Goal: Task Accomplishment & Management: Use online tool/utility

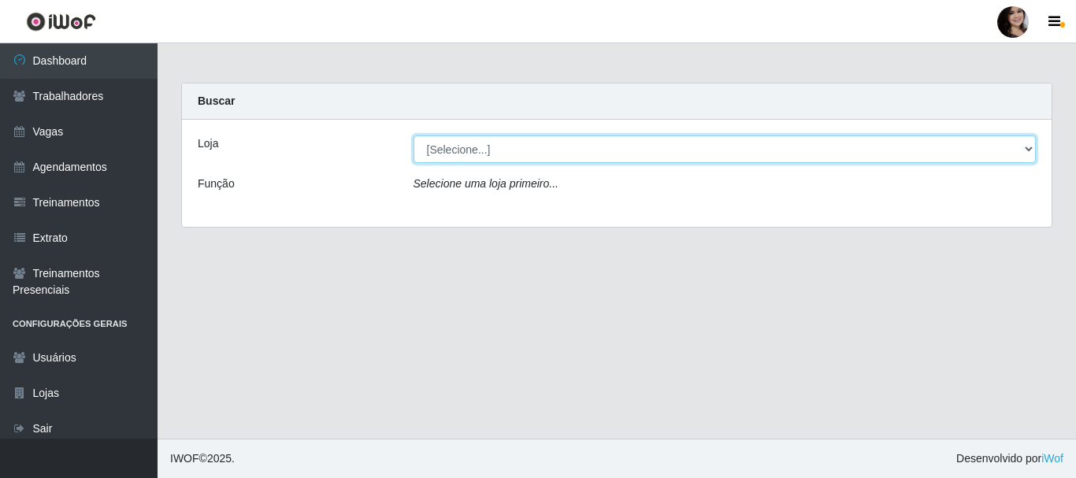
click at [1019, 154] on select "[Selecione...] SuperFácil Atacado - [PERSON_NAME]" at bounding box center [724, 149] width 623 height 28
select select "399"
click at [413, 135] on select "[Selecione...] SuperFácil Atacado - [PERSON_NAME]" at bounding box center [724, 149] width 623 height 28
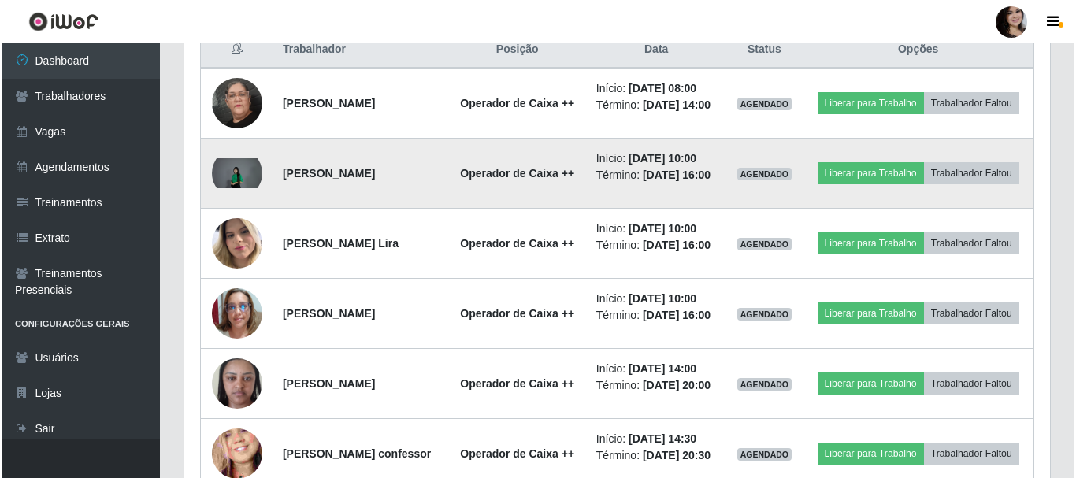
scroll to position [630, 0]
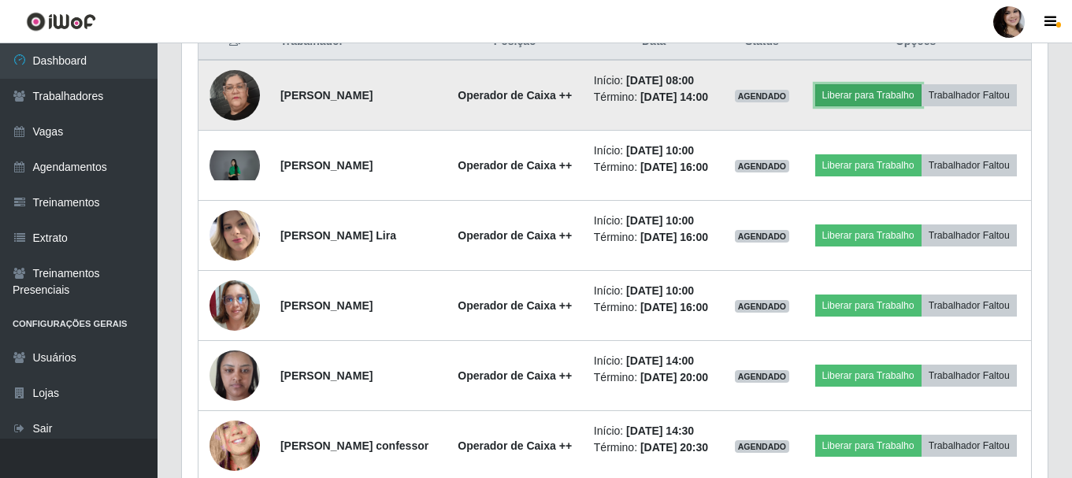
click at [899, 86] on button "Liberar para Trabalho" at bounding box center [868, 95] width 106 height 22
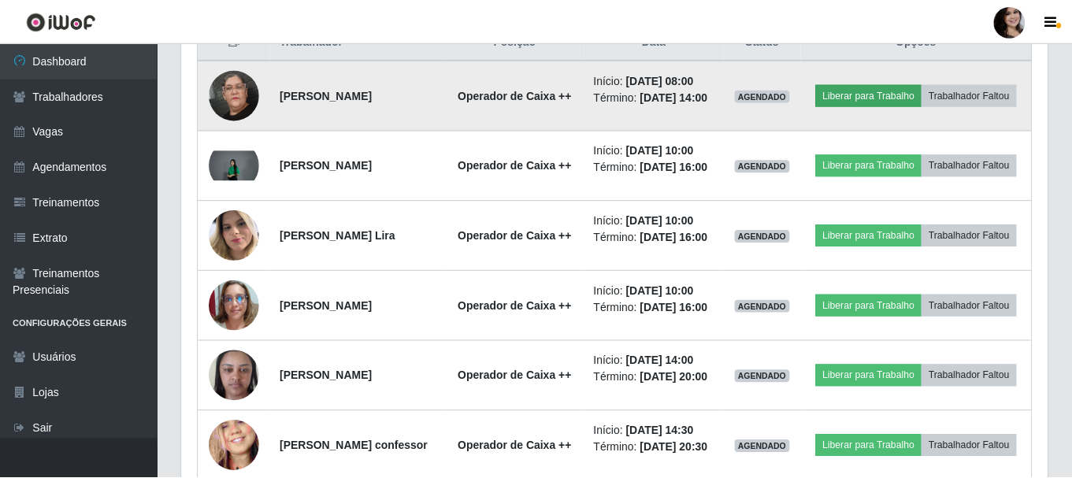
scroll to position [327, 858]
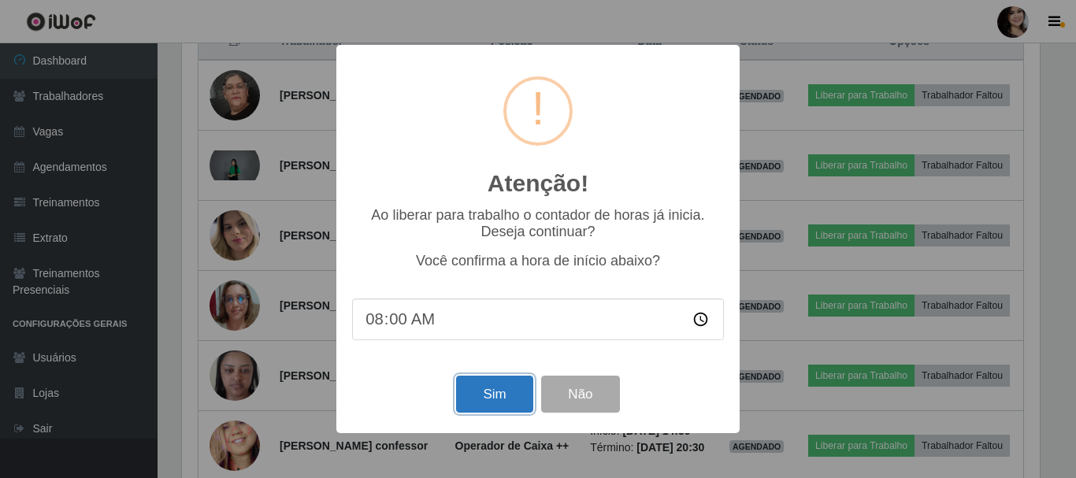
click at [488, 406] on button "Sim" at bounding box center [494, 394] width 76 height 37
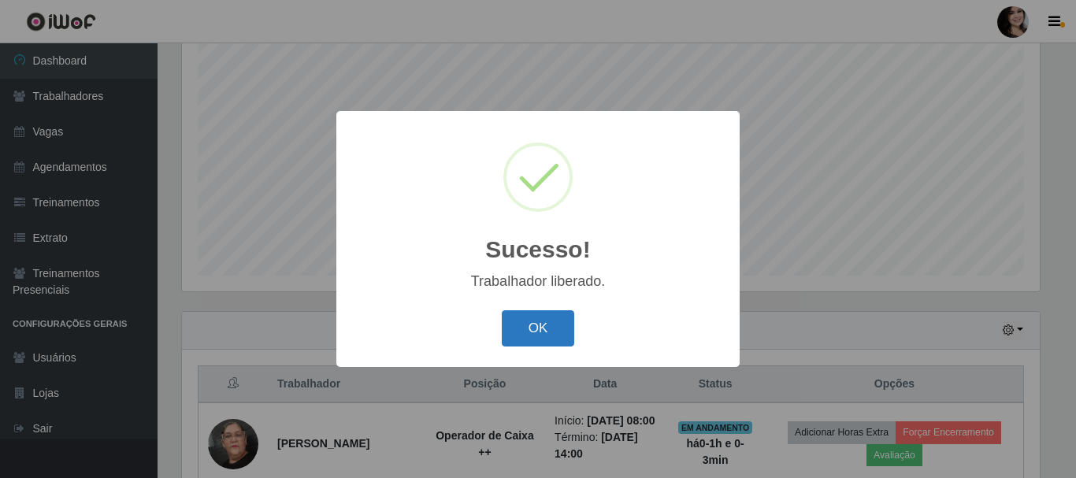
click at [527, 342] on button "OK" at bounding box center [538, 328] width 73 height 37
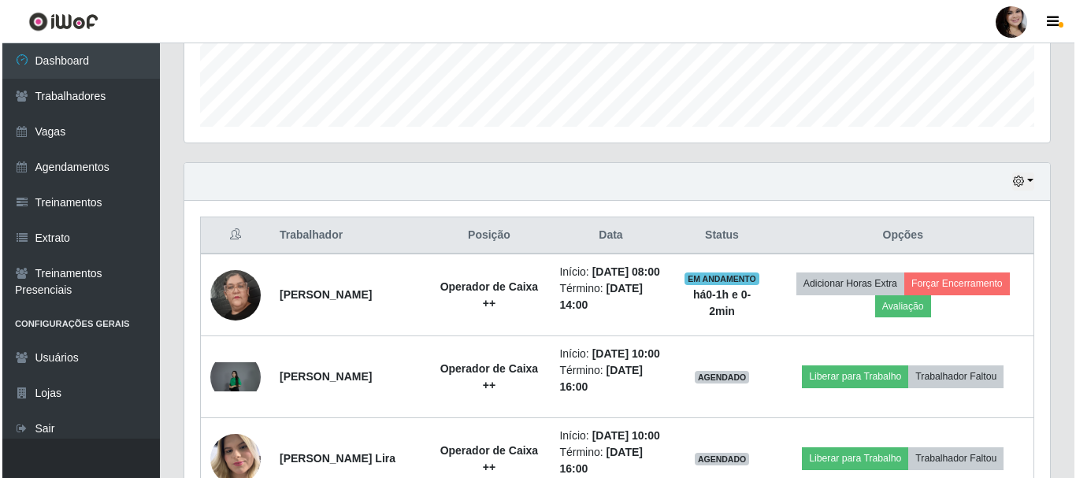
scroll to position [445, 0]
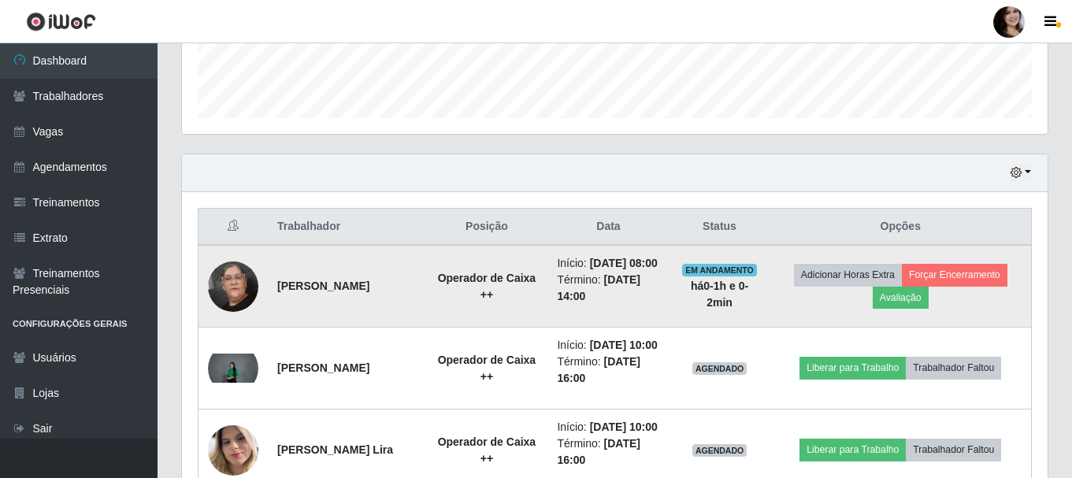
click at [231, 295] on img at bounding box center [233, 286] width 50 height 112
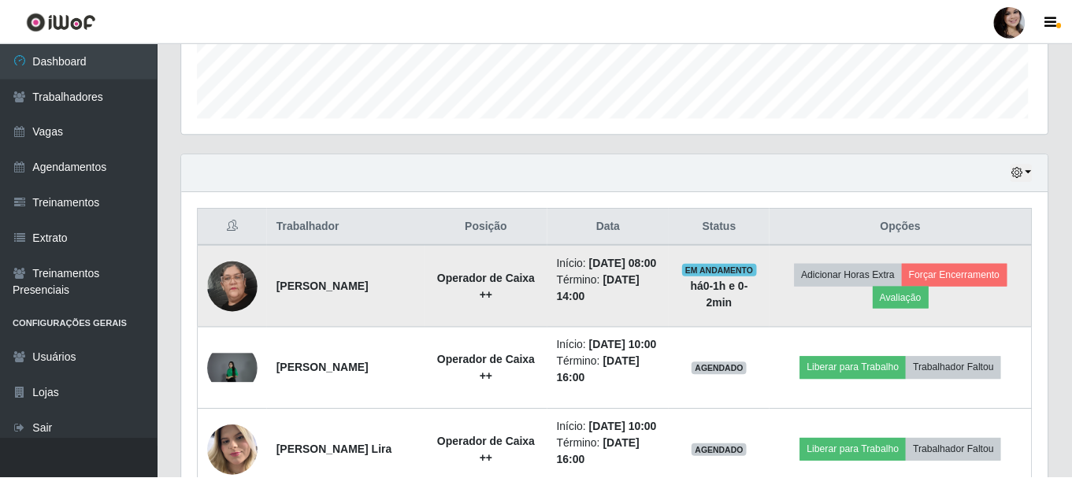
scroll to position [327, 858]
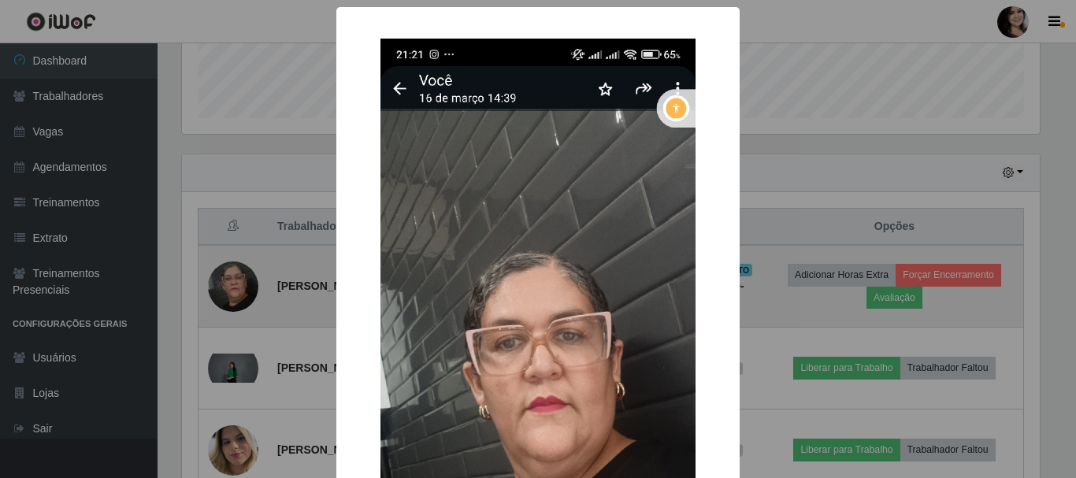
click at [231, 295] on div "× OK Cancel" at bounding box center [538, 239] width 1076 height 478
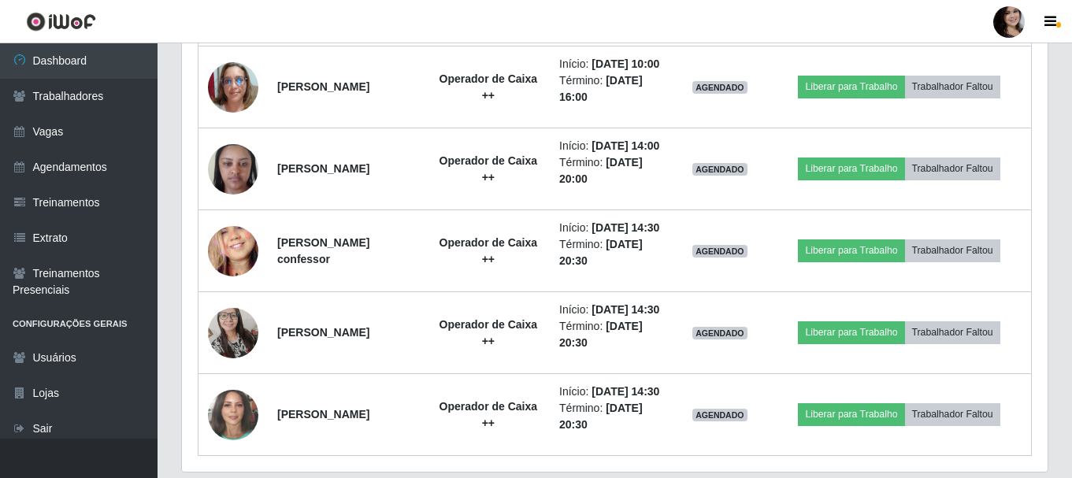
scroll to position [917, 0]
